Goal: Task Accomplishment & Management: Manage account settings

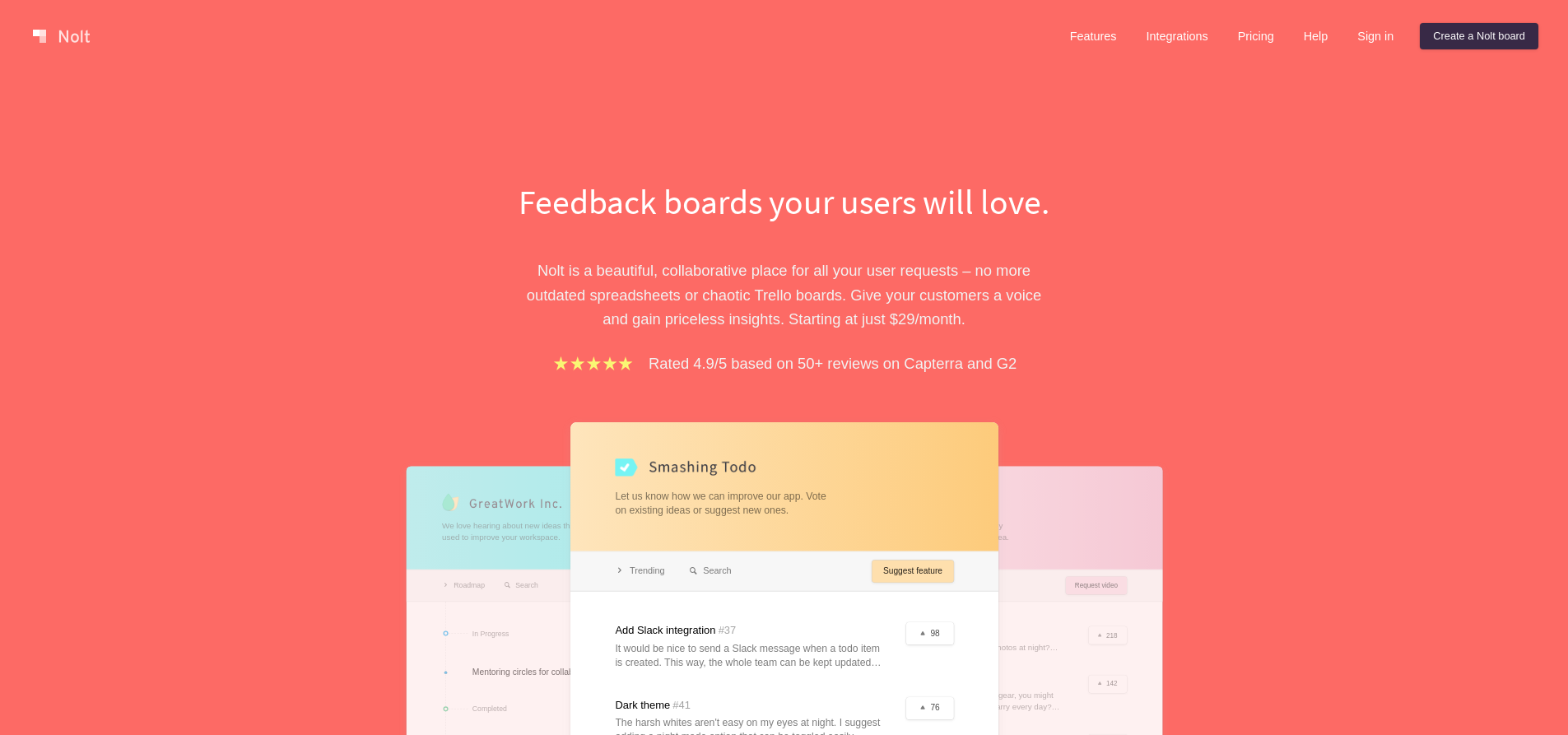
click at [1367, 41] on link "Sign in" at bounding box center [1375, 36] width 62 height 26
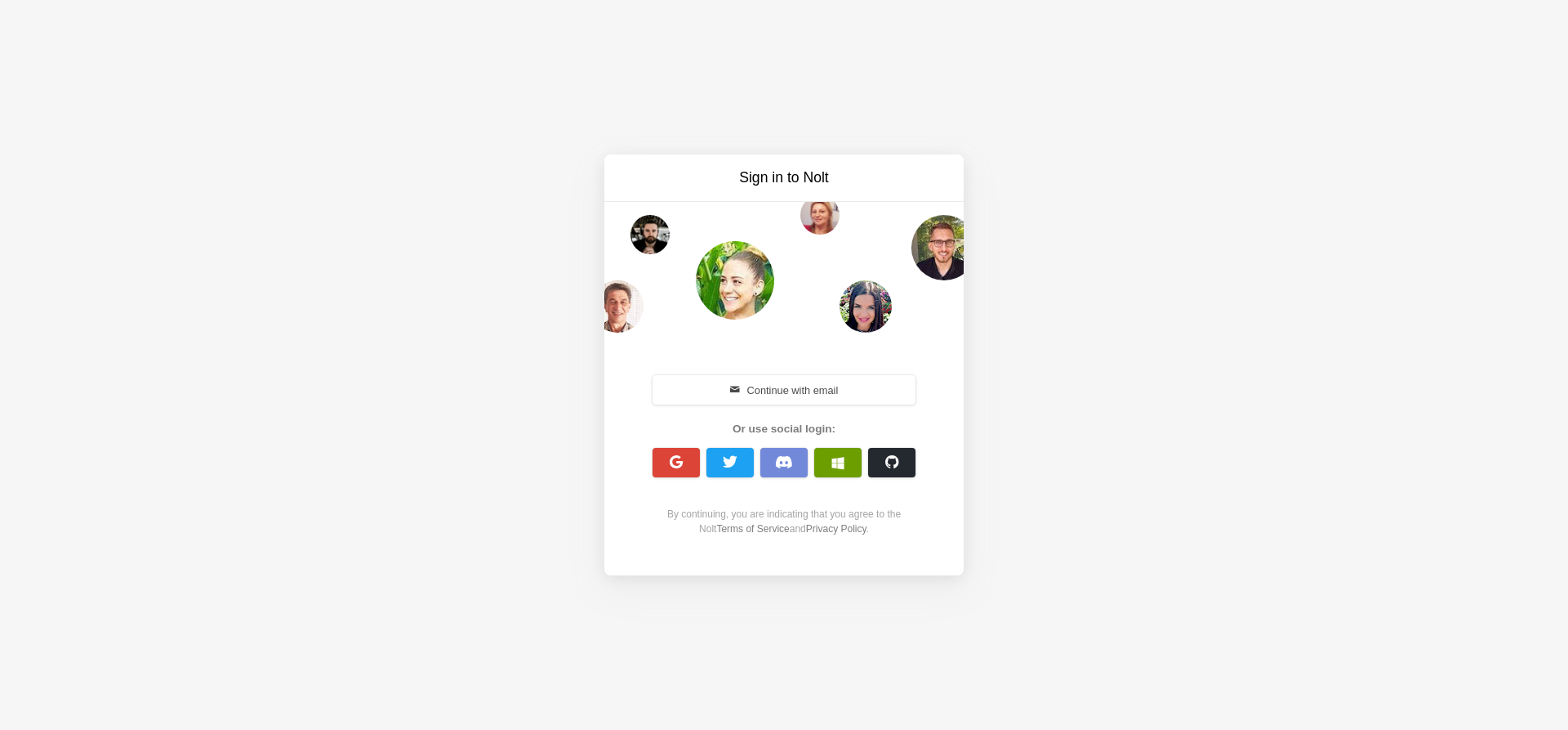
click at [842, 468] on span "button" at bounding box center [838, 462] width 13 height 13
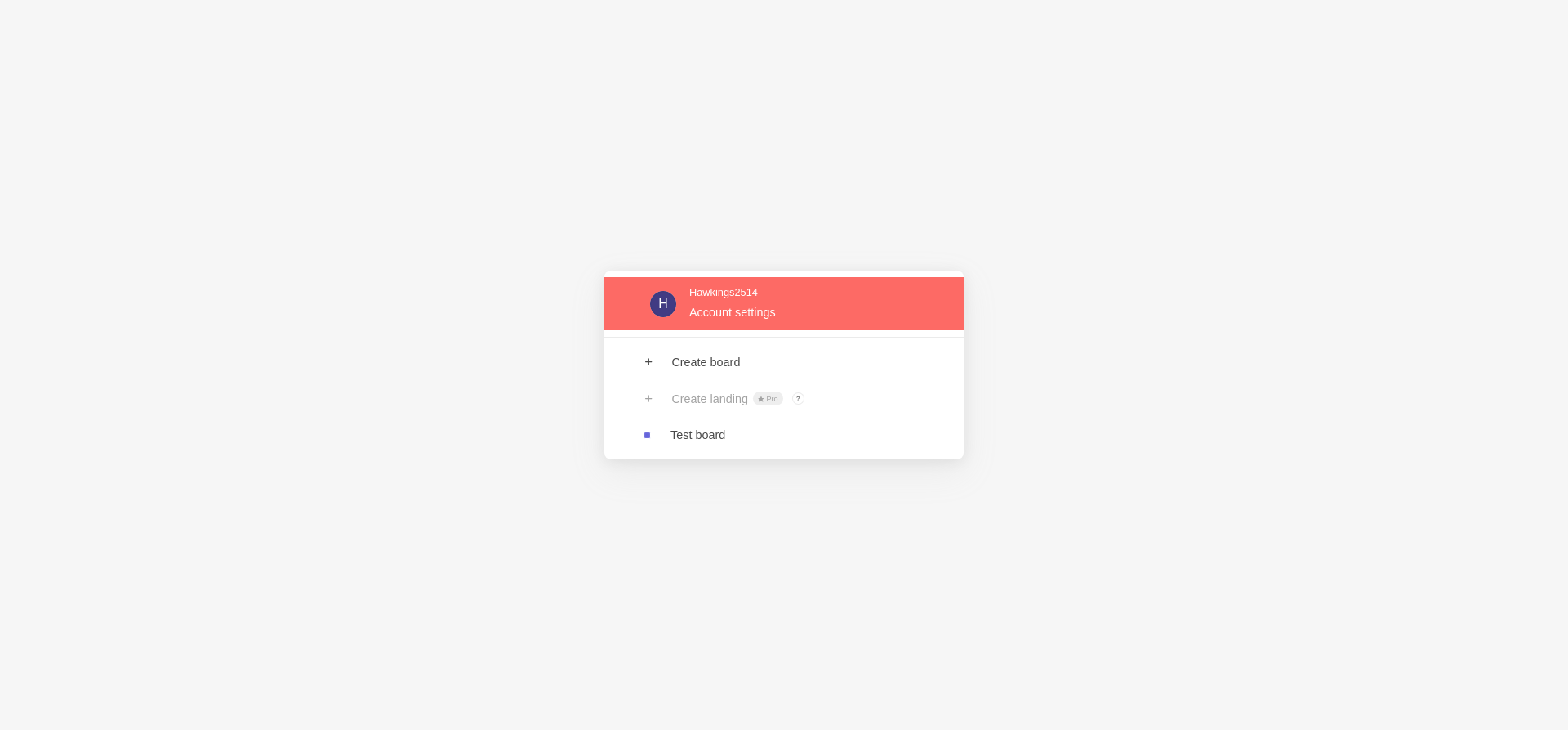
click at [703, 294] on link at bounding box center [784, 304] width 359 height 53
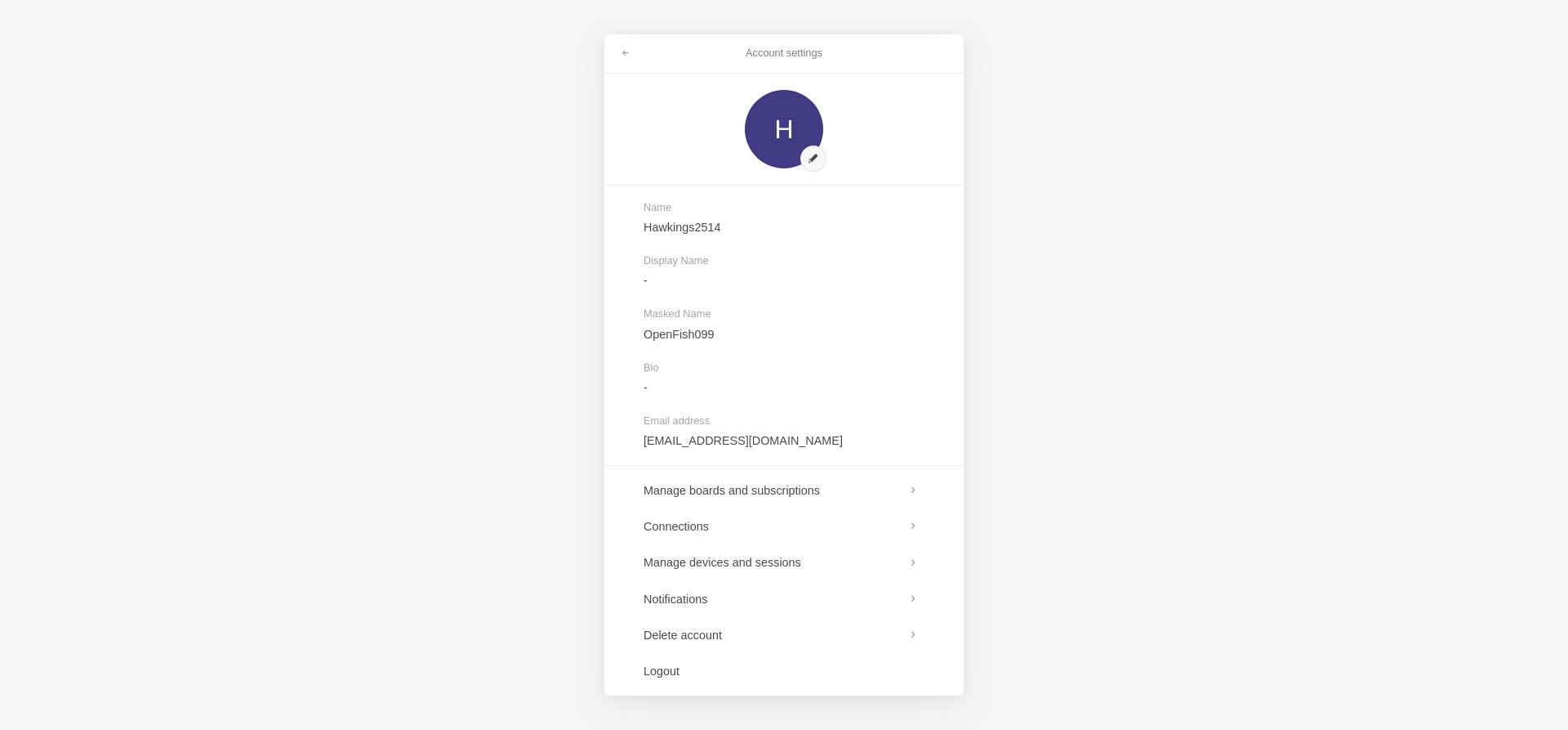
click at [1056, 325] on div "Account settings H Name Hawkings2514 Display Name - Masked Name OpenFish099 Bio…" at bounding box center [784, 365] width 1568 height 730
click at [627, 54] on span at bounding box center [625, 52] width 10 height 10
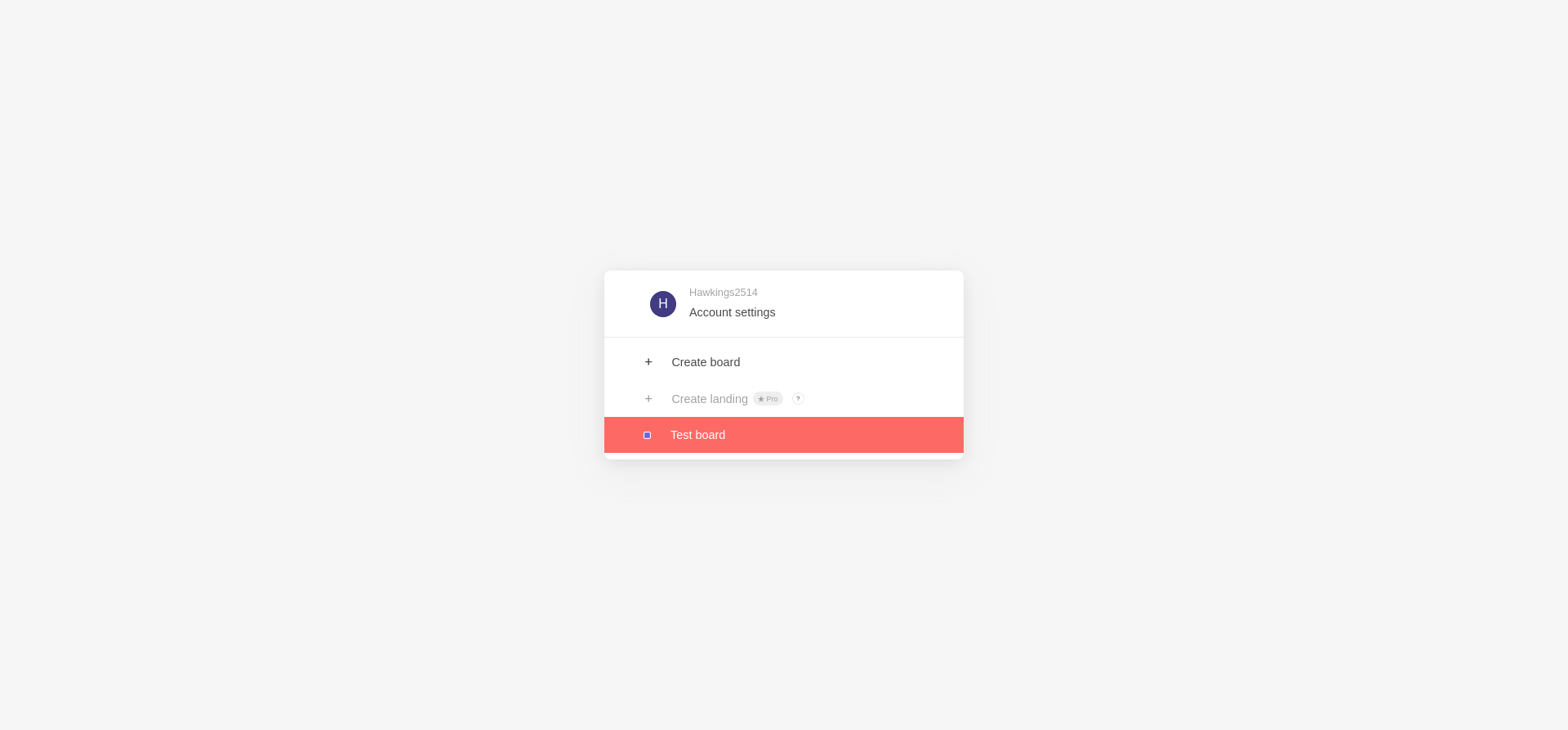
click at [689, 435] on link at bounding box center [784, 434] width 359 height 36
